Goal: Information Seeking & Learning: Learn about a topic

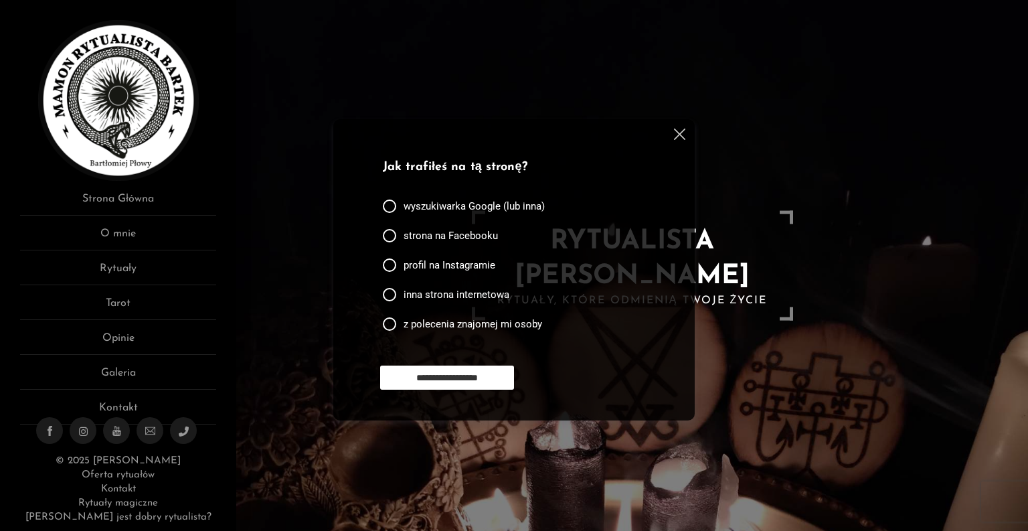
click at [683, 132] on img at bounding box center [679, 134] width 11 height 11
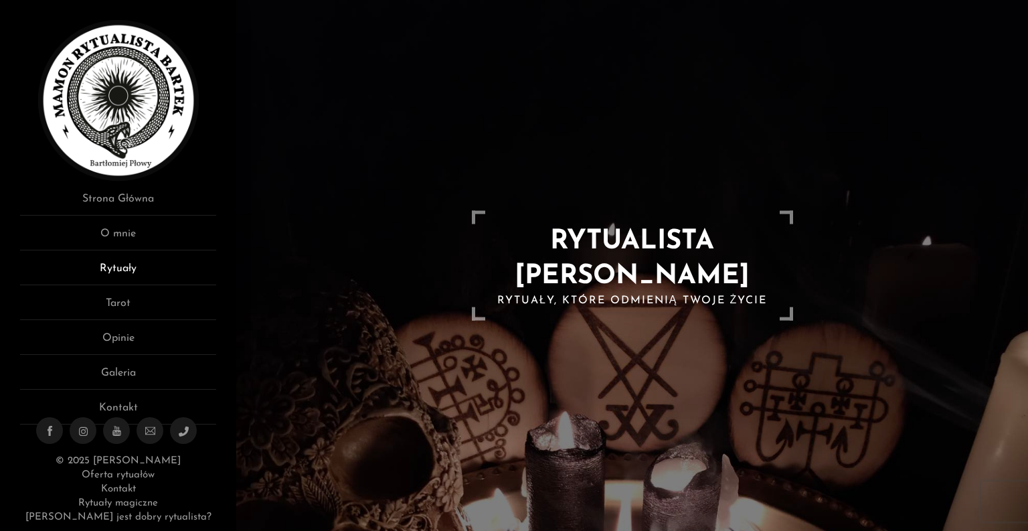
click at [129, 270] on link "Rytuały" at bounding box center [118, 272] width 196 height 25
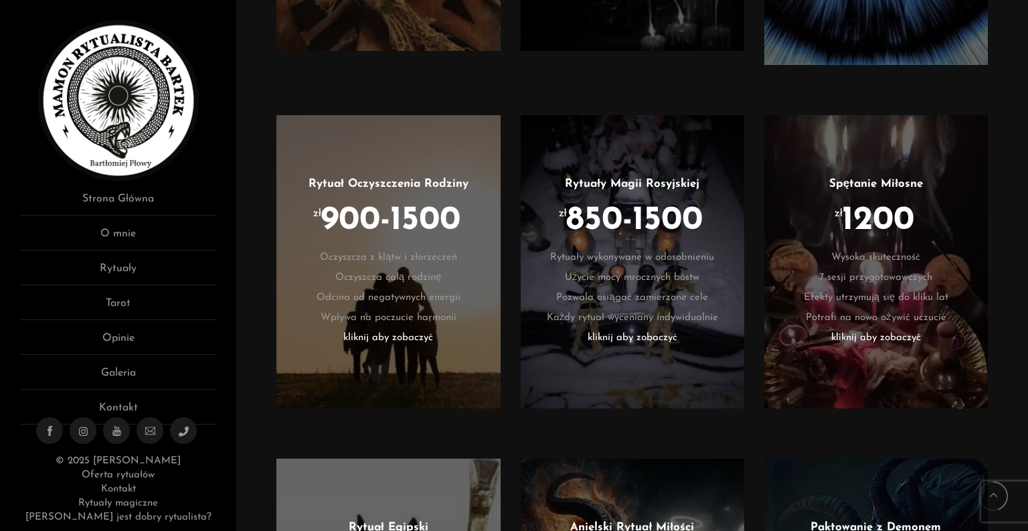
scroll to position [1446, 0]
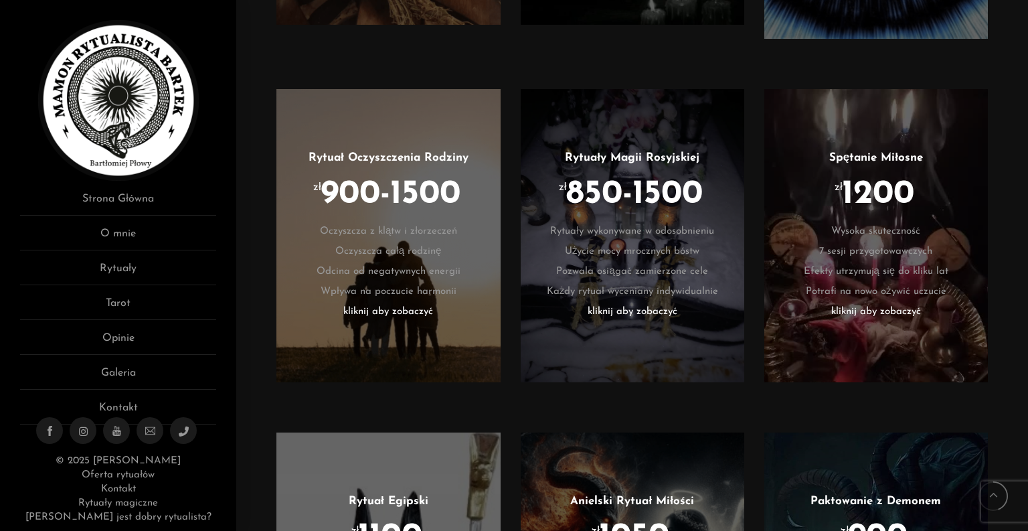
drag, startPoint x: 414, startPoint y: 295, endPoint x: 351, endPoint y: 295, distance: 62.3
click at [351, 302] on li "kliknij aby zobaczyć" at bounding box center [388, 312] width 183 height 20
click at [608, 302] on li "kliknij aby zobaczyć" at bounding box center [632, 312] width 183 height 20
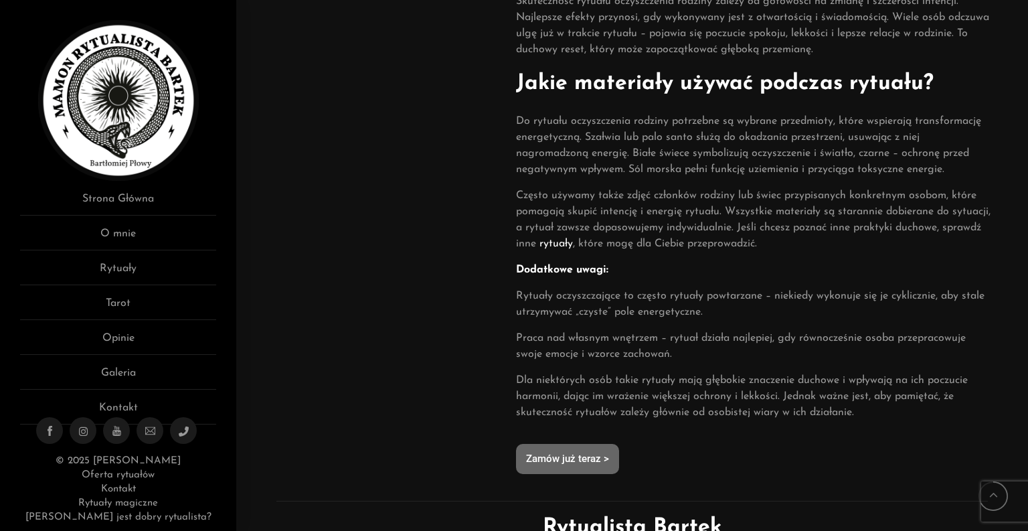
scroll to position [750, 0]
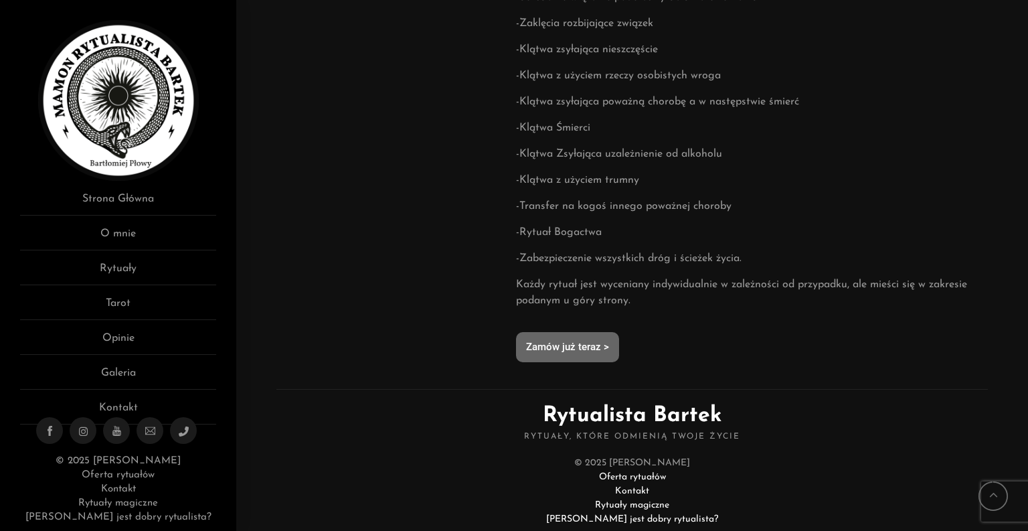
scroll to position [1052, 0]
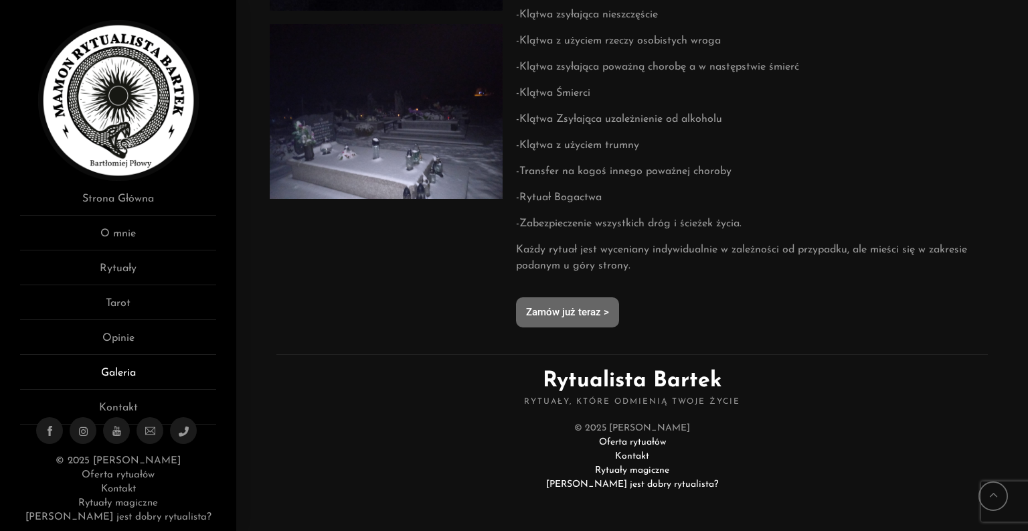
click at [135, 373] on link "Galeria" at bounding box center [118, 377] width 196 height 25
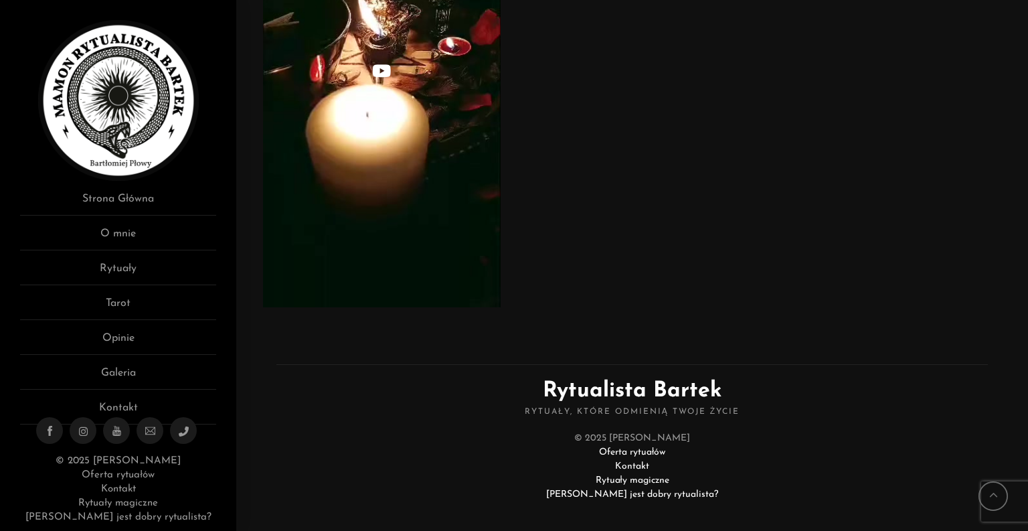
scroll to position [5269, 0]
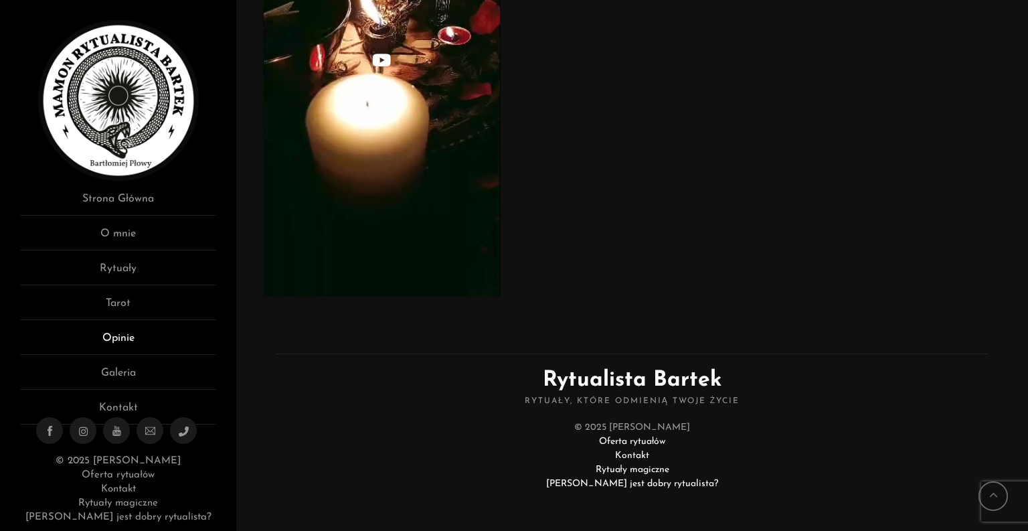
click at [123, 331] on link "Opinie" at bounding box center [118, 342] width 196 height 25
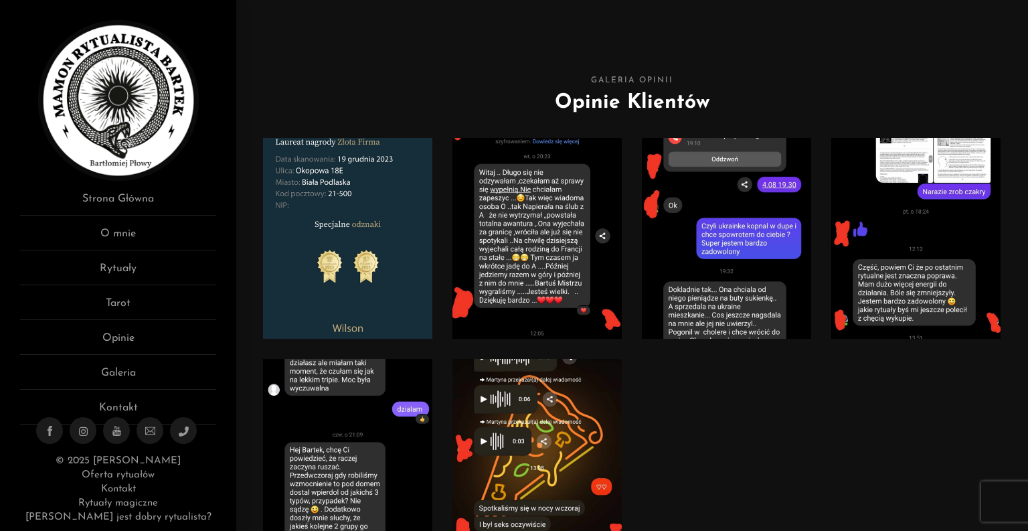
click at [124, 267] on link "Rytuały" at bounding box center [118, 272] width 196 height 25
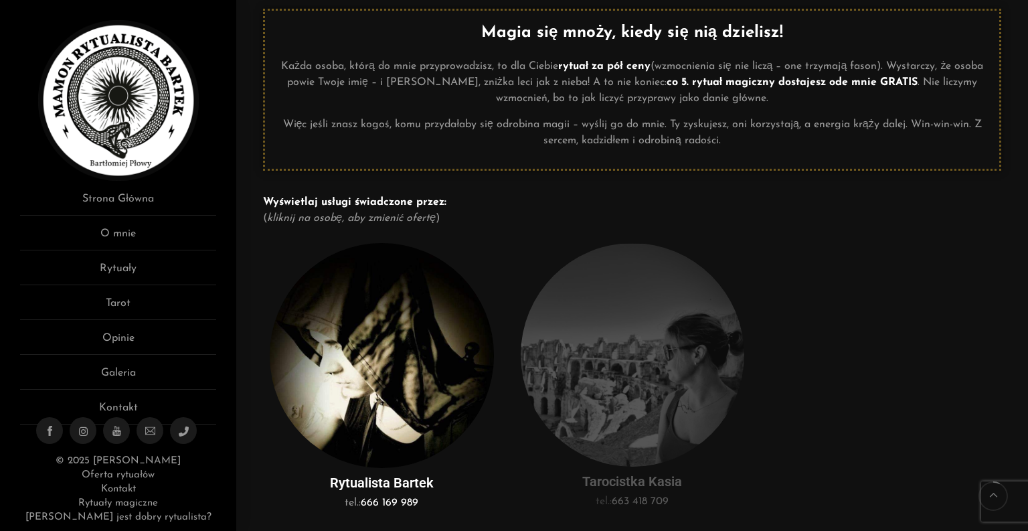
scroll to position [268, 0]
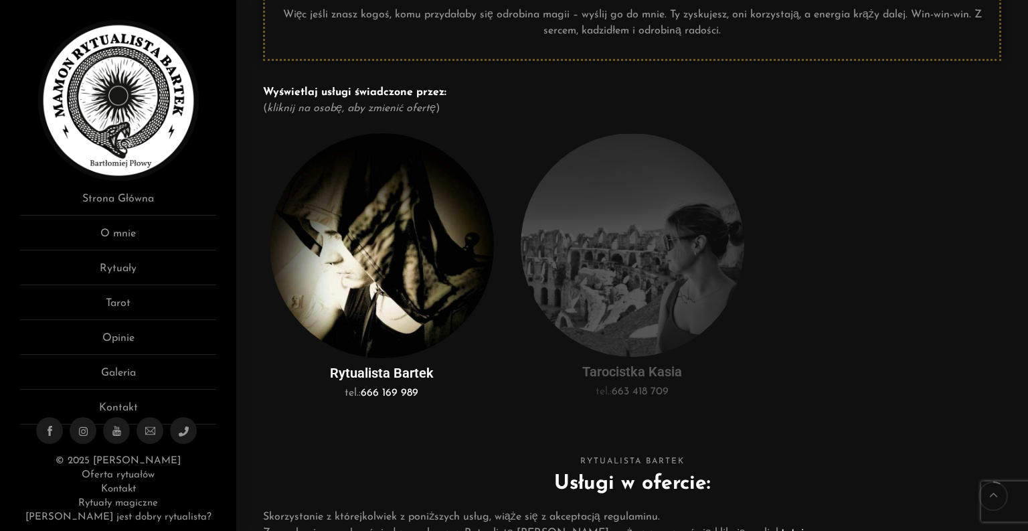
click at [635, 307] on img at bounding box center [633, 245] width 224 height 224
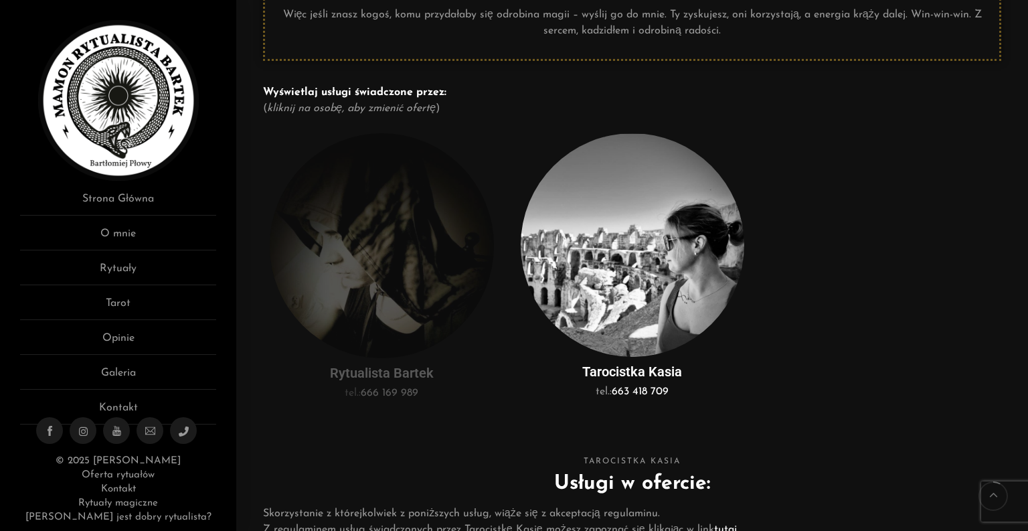
click at [400, 258] on img at bounding box center [382, 245] width 224 height 225
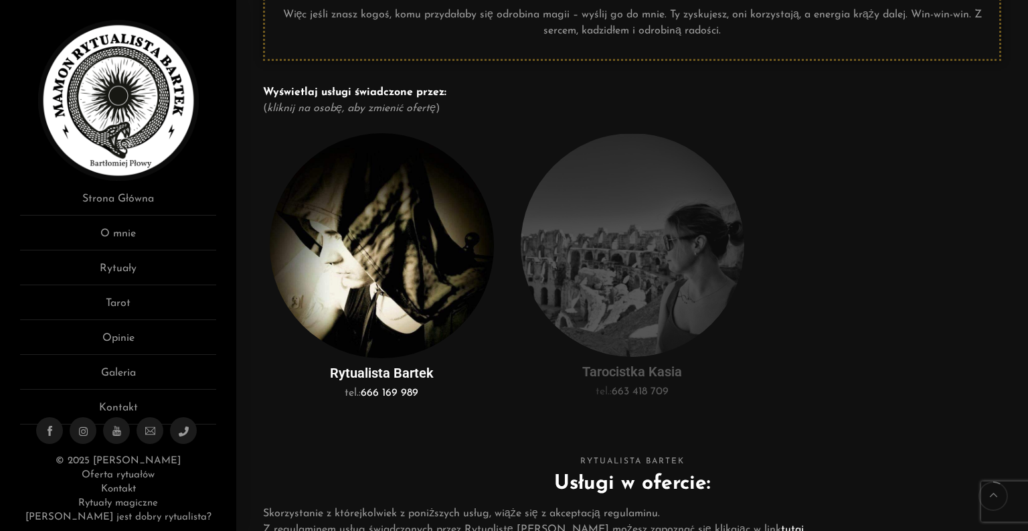
click at [600, 266] on img at bounding box center [633, 245] width 224 height 224
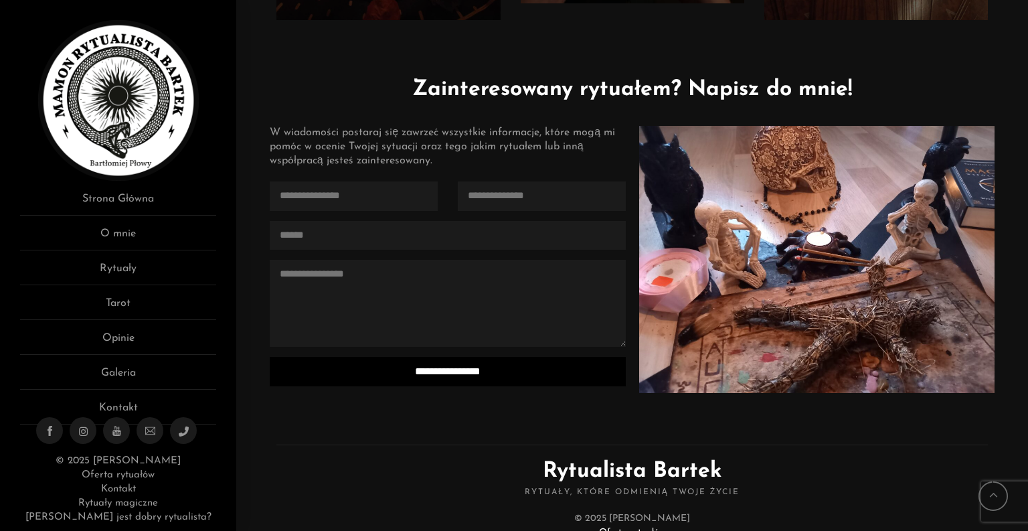
scroll to position [1190, 0]
